Goal: Obtain resource: Obtain resource

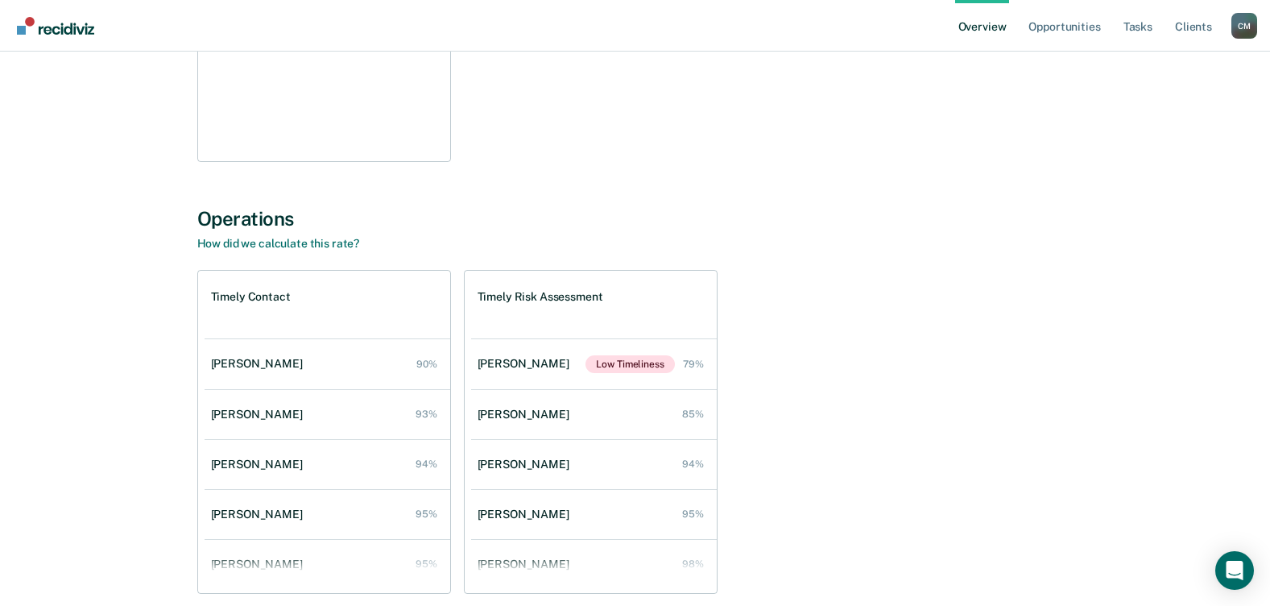
scroll to position [403, 0]
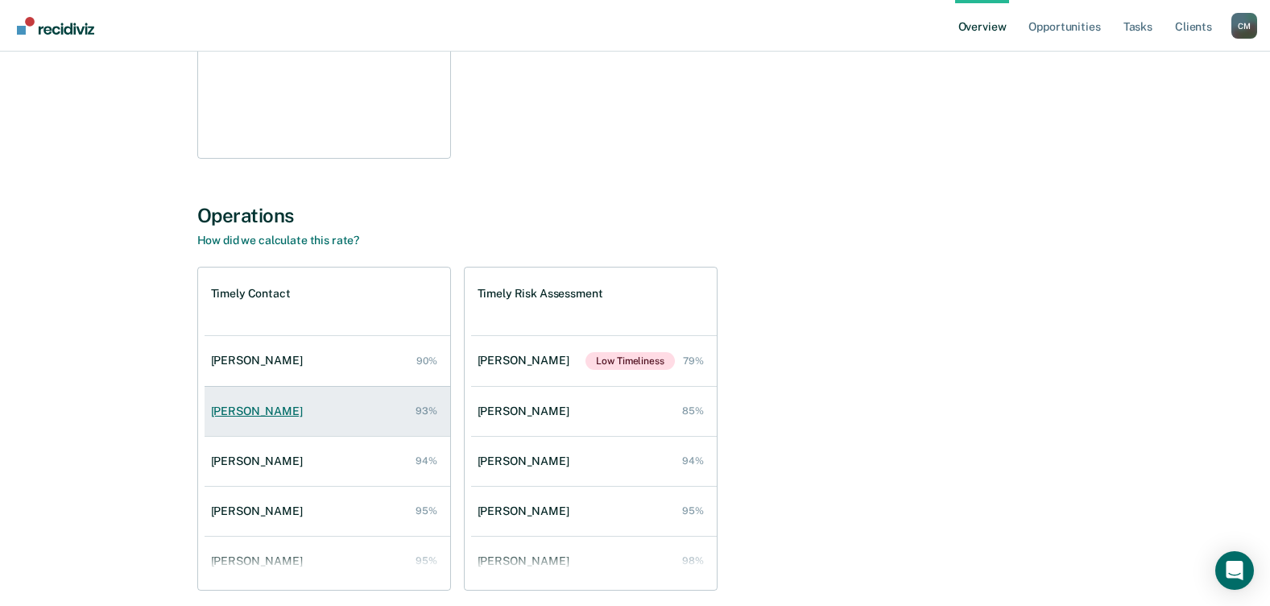
click at [263, 404] on div "Calandria Terry" at bounding box center [260, 411] width 98 height 14
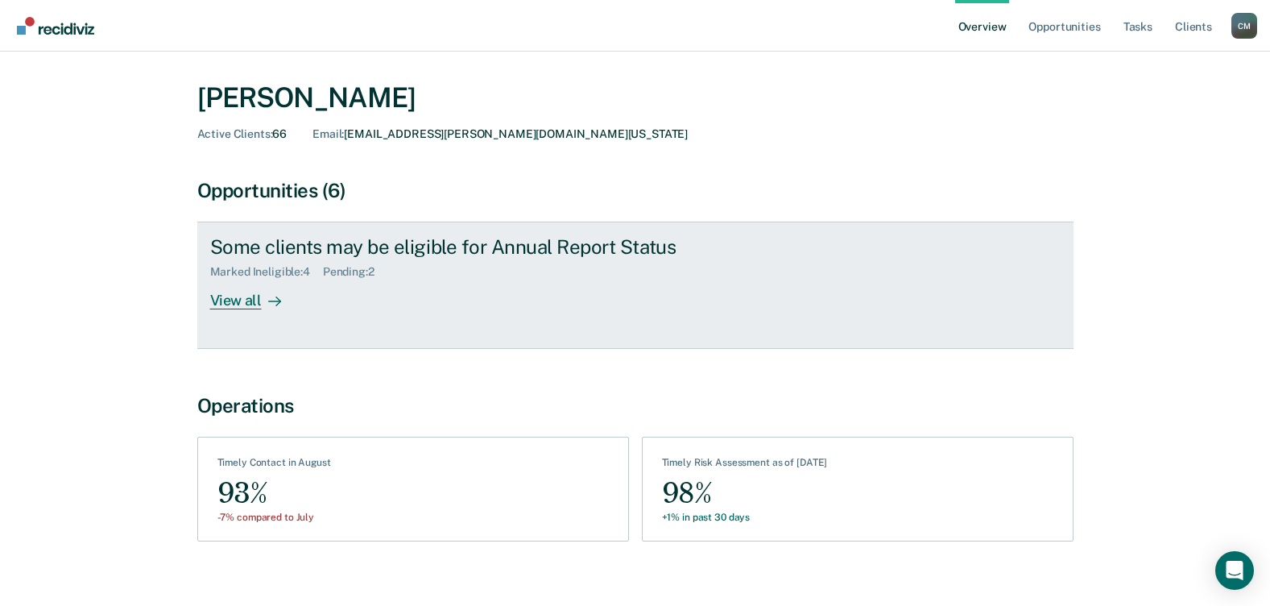
scroll to position [55, 0]
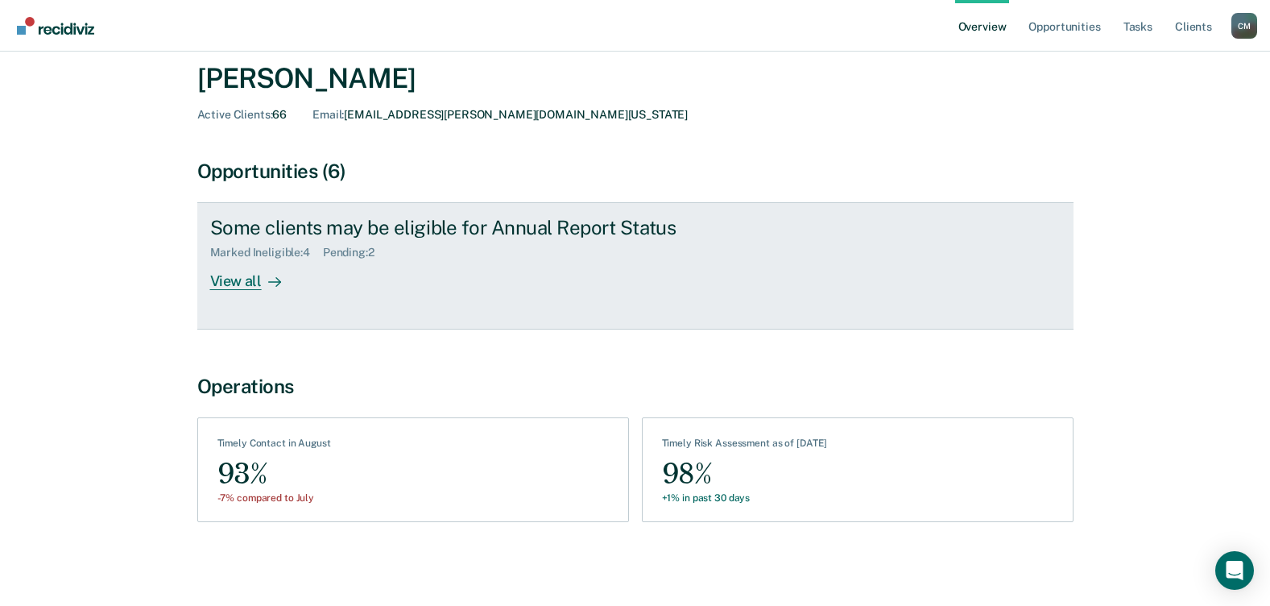
click at [226, 282] on div "View all" at bounding box center [255, 274] width 90 height 31
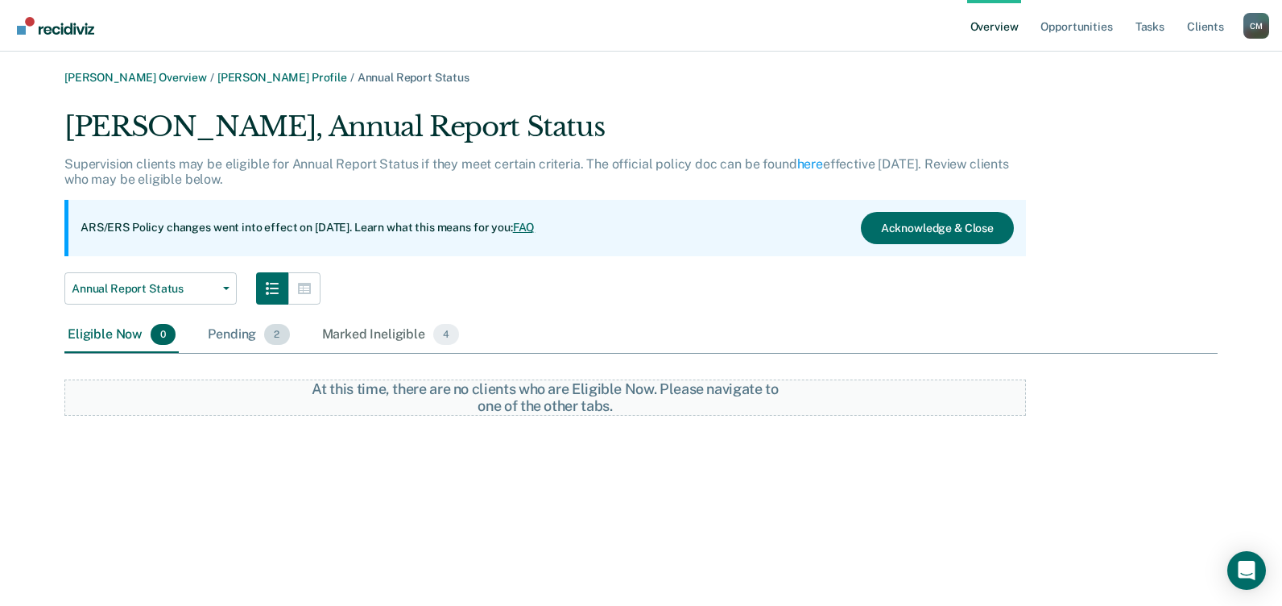
click at [238, 334] on div "Pending 2" at bounding box center [249, 334] width 88 height 35
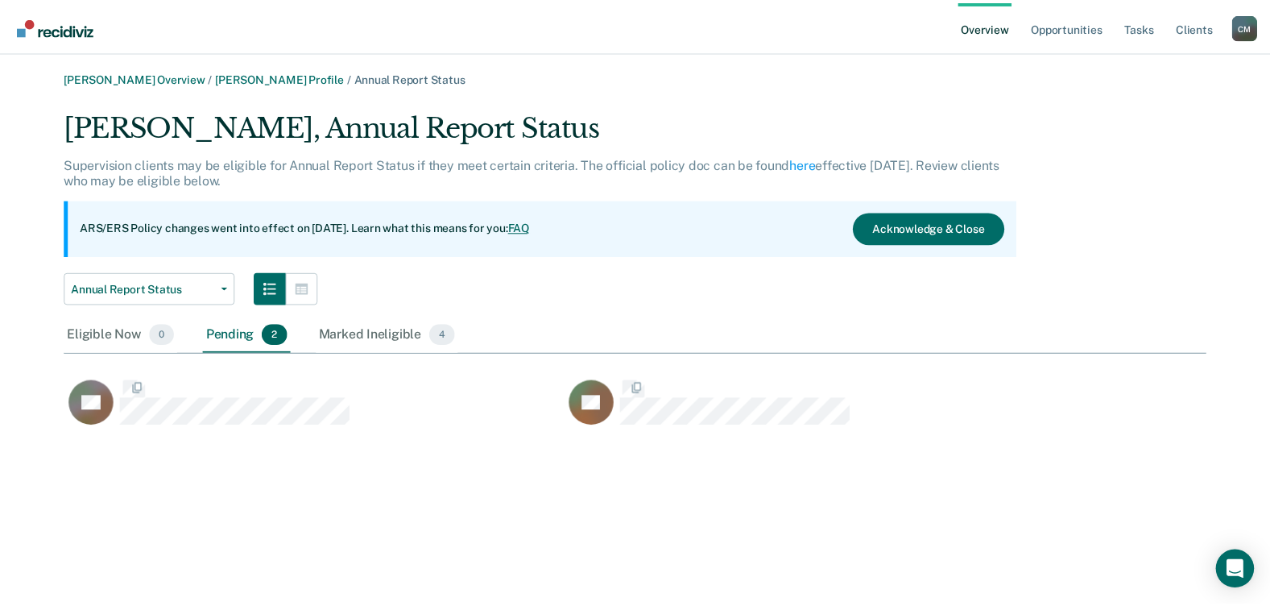
scroll to position [321, 1141]
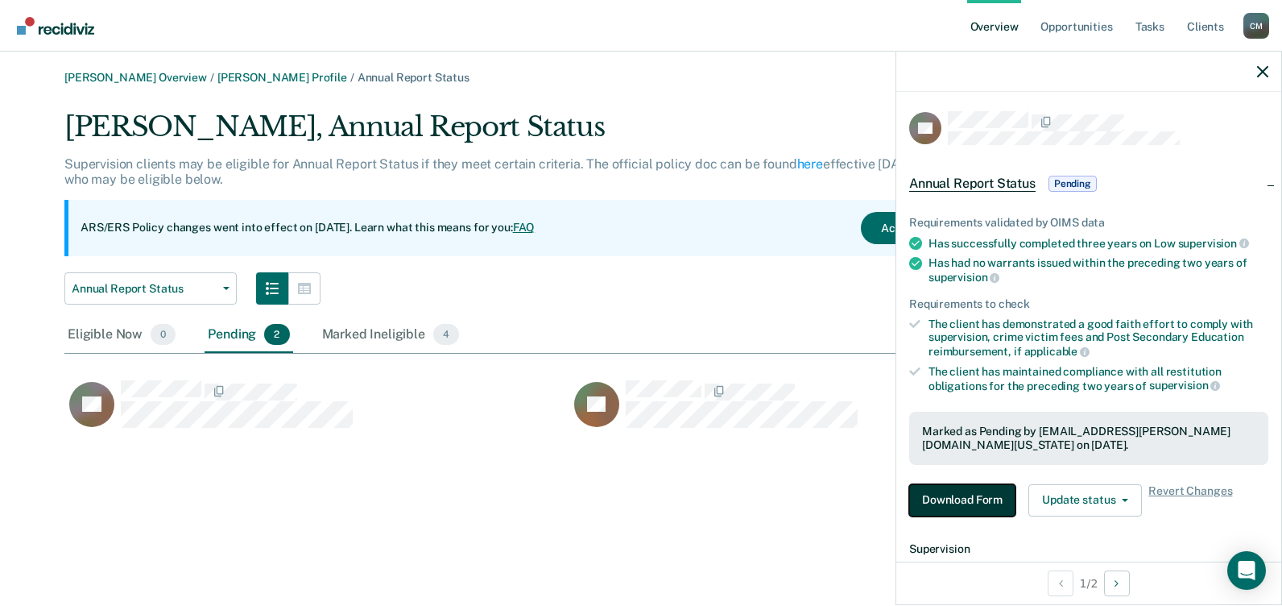
click at [946, 495] on button "Download Form" at bounding box center [962, 500] width 106 height 32
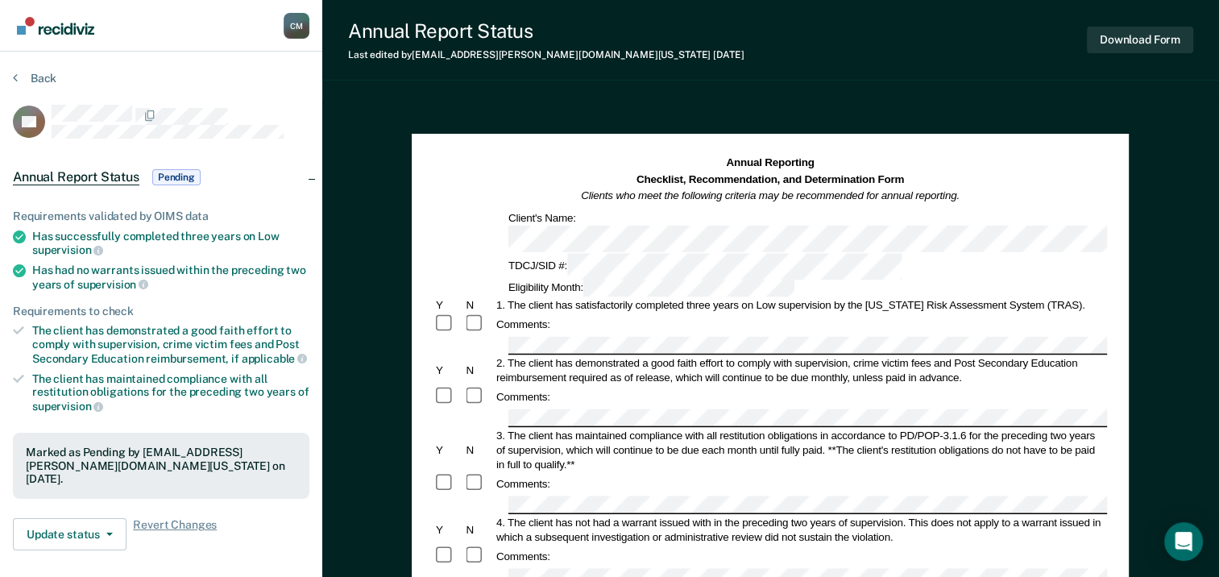
drag, startPoint x: 809, startPoint y: 16, endPoint x: 702, endPoint y: 6, distance: 107.6
click at [702, 6] on div "Annual Report Status Last edited by Caneasha.Mack@tdcj.texas.gov 4 days ago Dow…" at bounding box center [770, 40] width 896 height 81
click at [1130, 43] on button "Download Form" at bounding box center [1140, 40] width 106 height 27
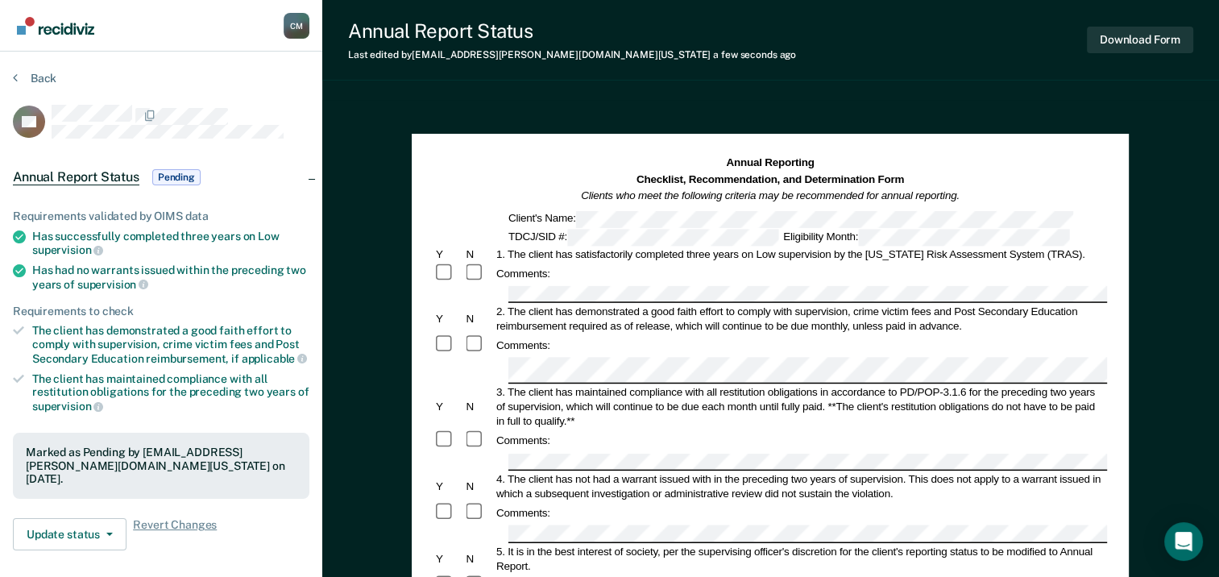
click at [685, 409] on div "3. The client has maintained compliance with all restitution obligations in acc…" at bounding box center [800, 407] width 613 height 43
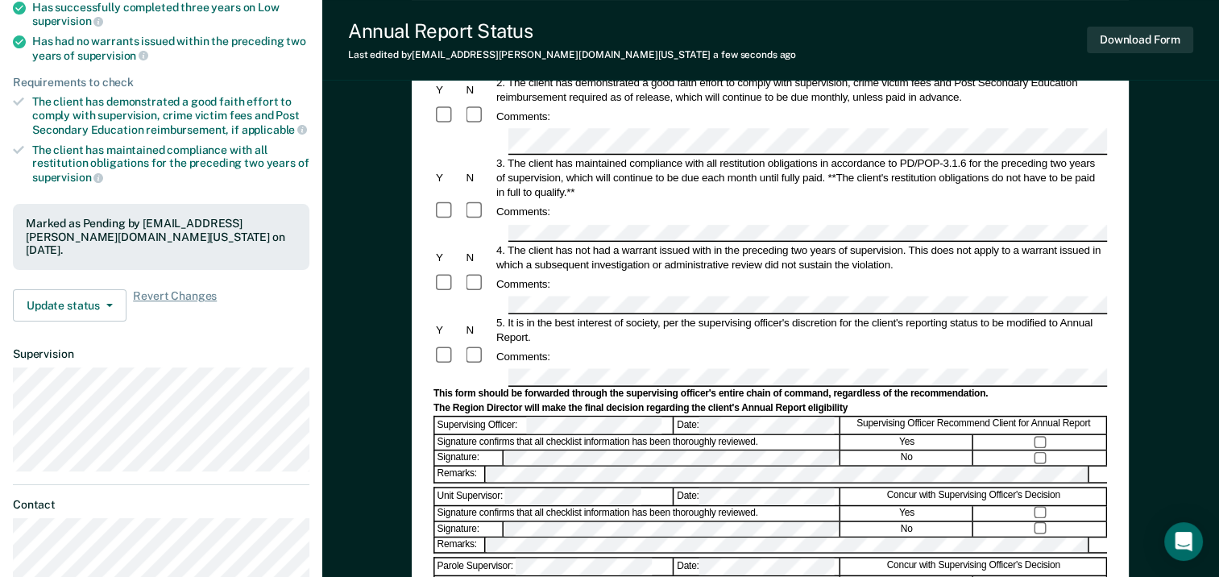
scroll to position [242, 0]
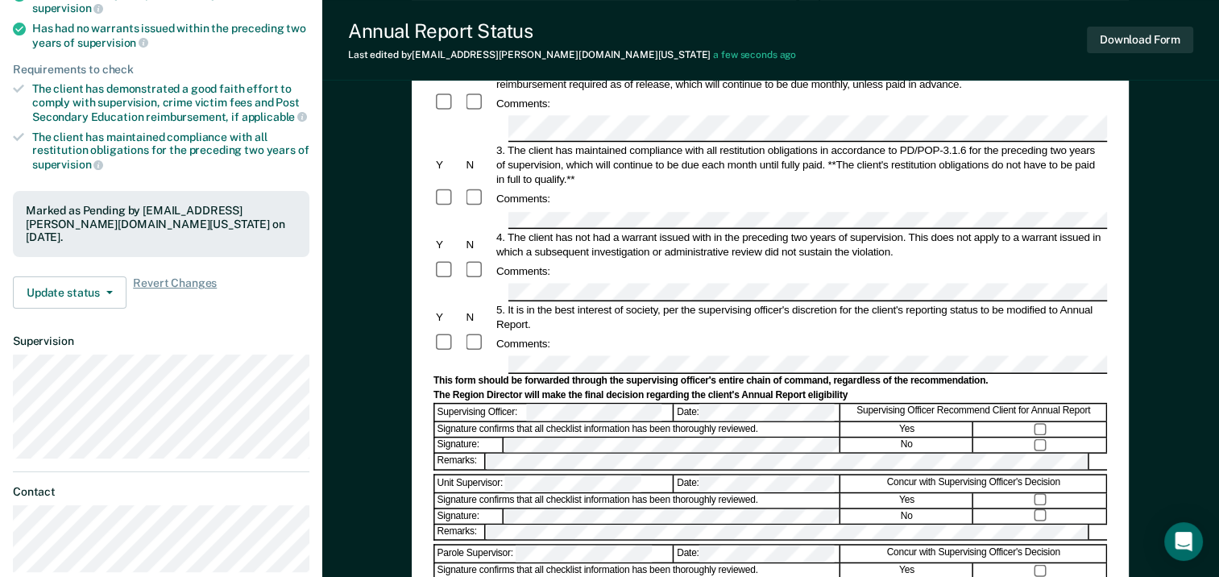
click at [487, 356] on div at bounding box center [769, 365] width 673 height 18
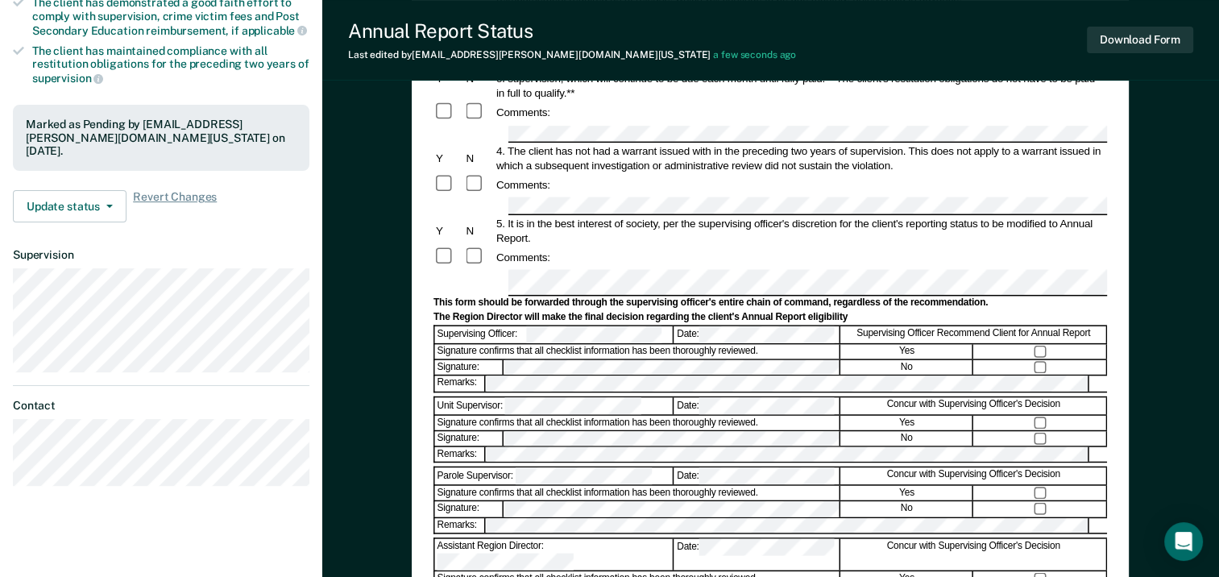
scroll to position [322, 0]
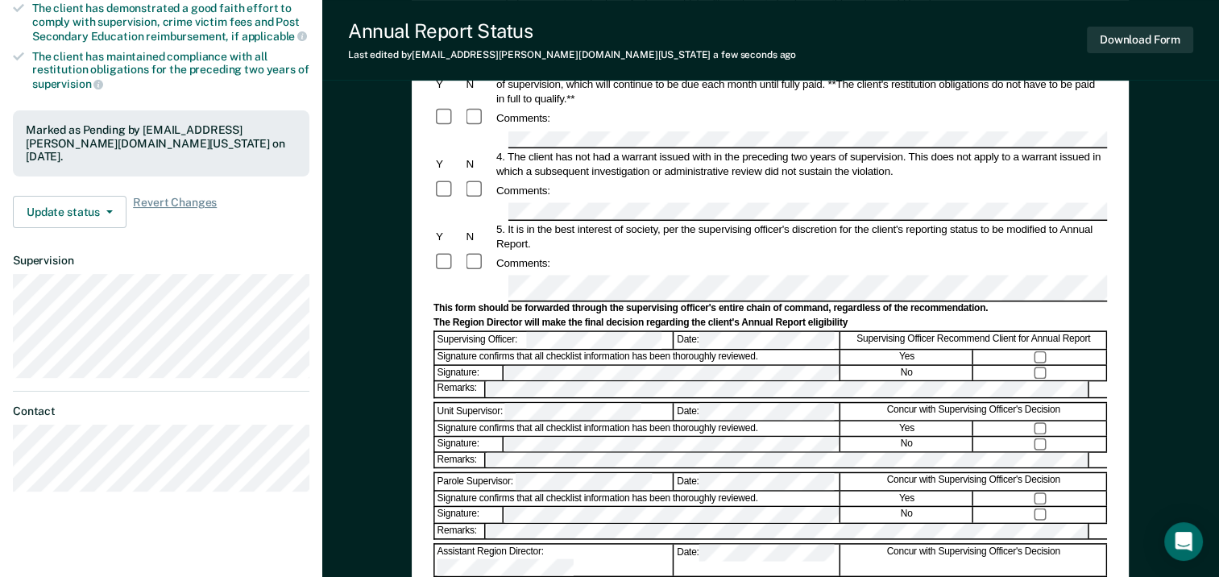
click at [515, 451] on div "Remarks:" at bounding box center [769, 459] width 673 height 17
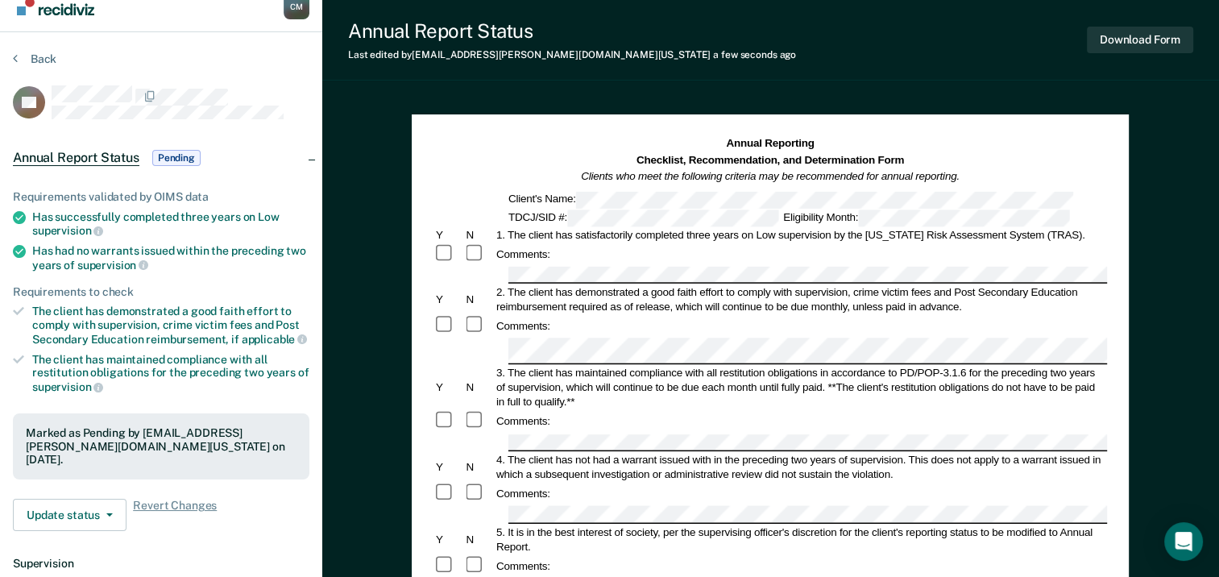
scroll to position [0, 0]
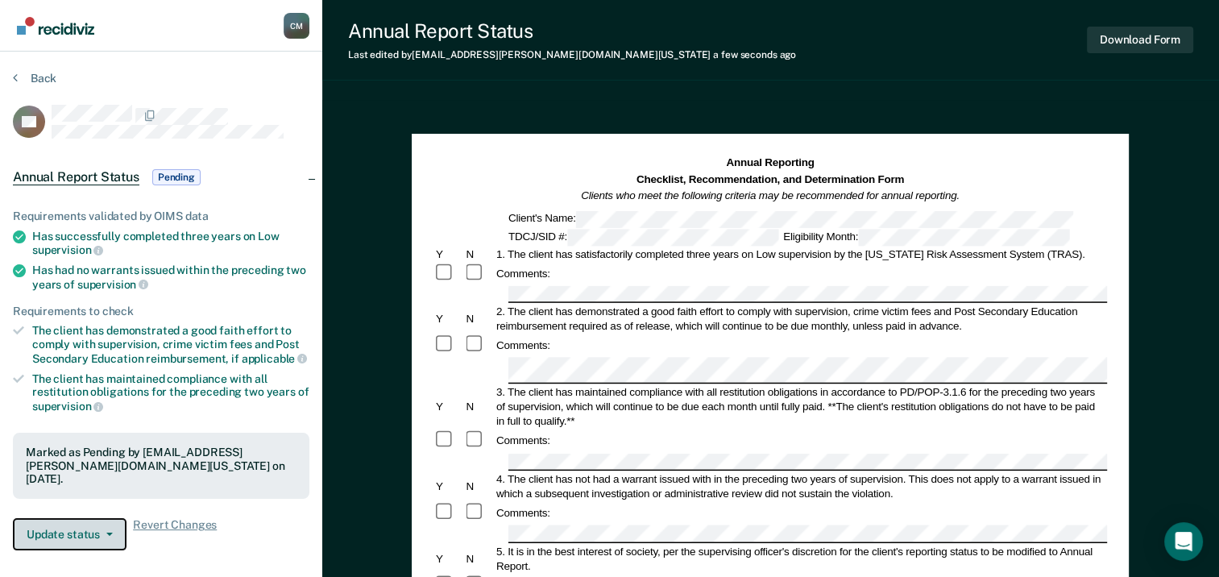
click at [61, 524] on button "Update status" at bounding box center [70, 534] width 114 height 32
click at [97, 531] on button "Update status" at bounding box center [70, 534] width 114 height 32
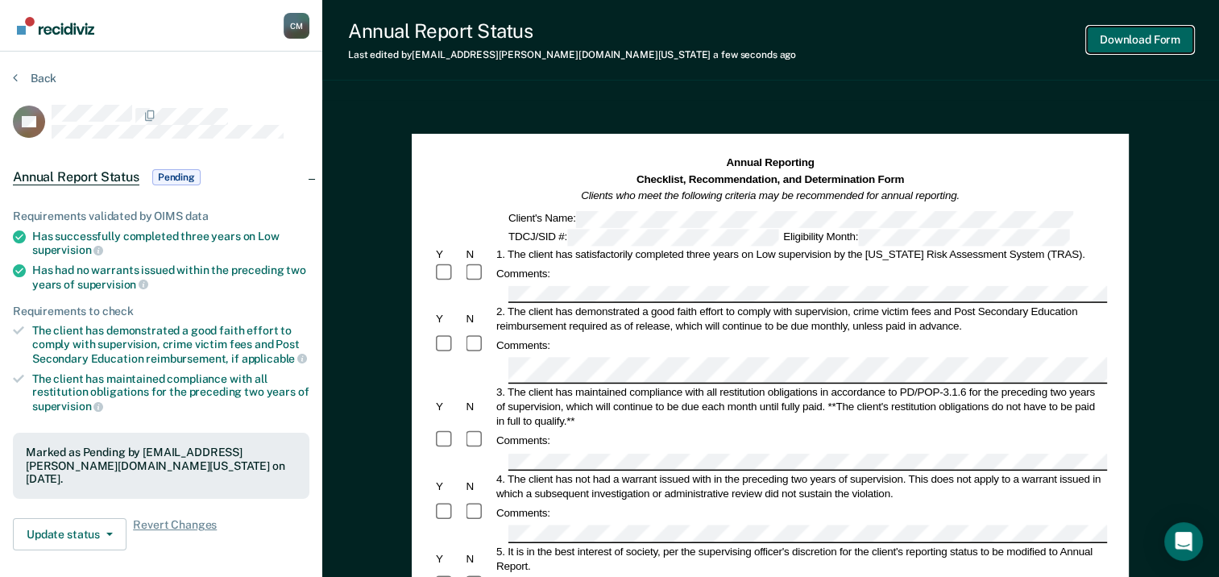
click at [1124, 41] on button "Download Form" at bounding box center [1140, 40] width 106 height 27
